Goal: Information Seeking & Learning: Learn about a topic

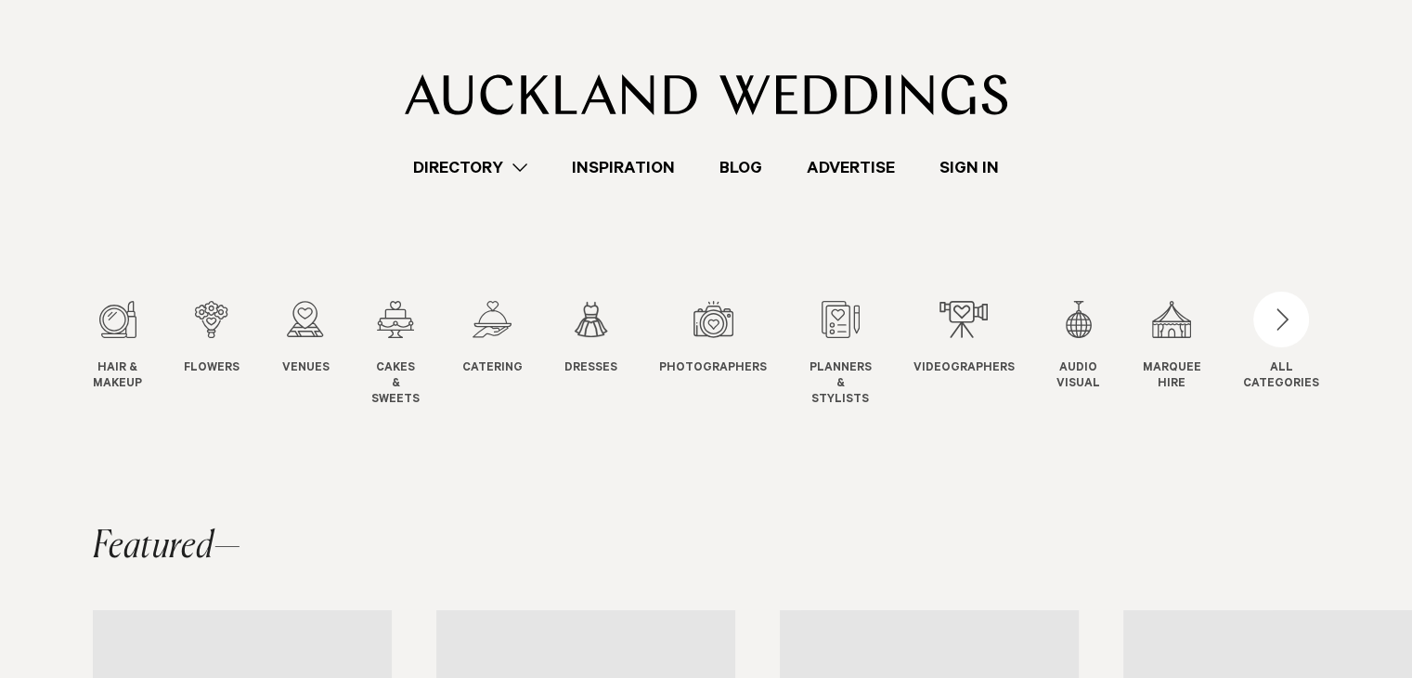
click at [735, 157] on link "Blog" at bounding box center [740, 167] width 87 height 25
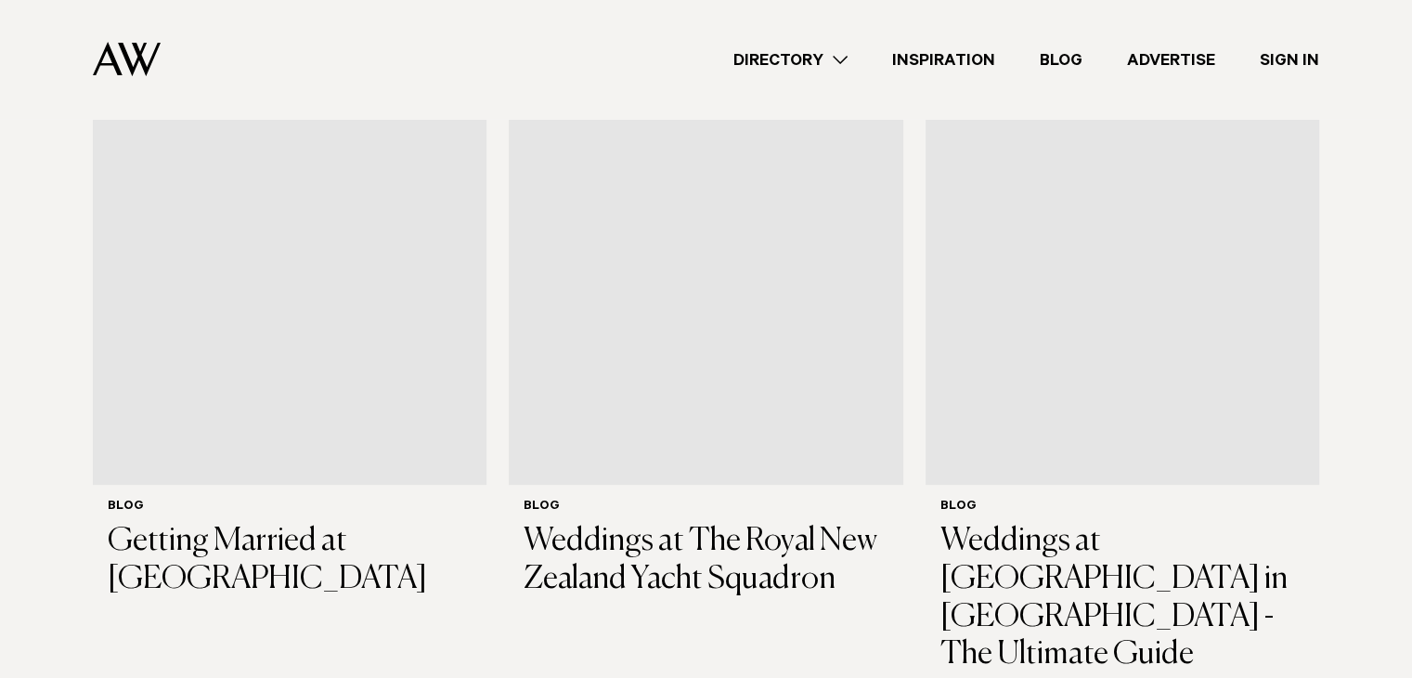
scroll to position [639, 0]
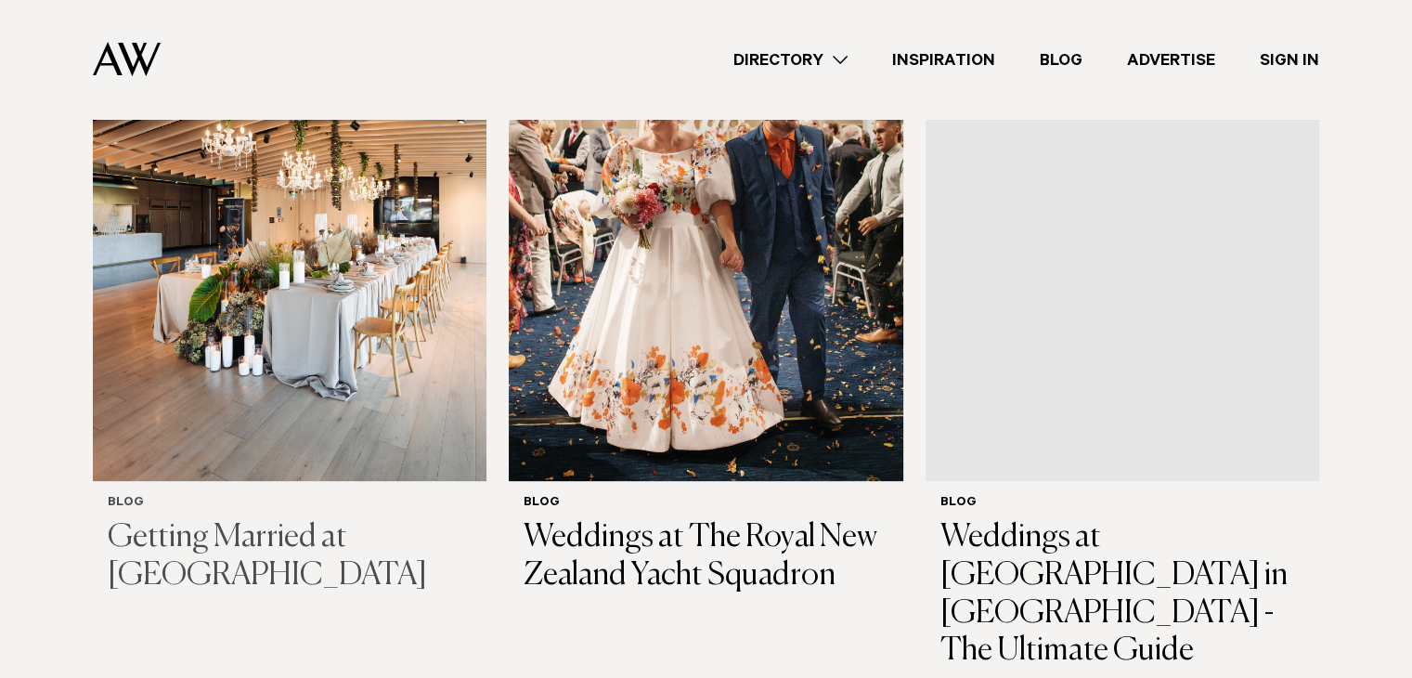
click at [394, 244] on img at bounding box center [290, 217] width 394 height 528
